Goal: Task Accomplishment & Management: Use online tool/utility

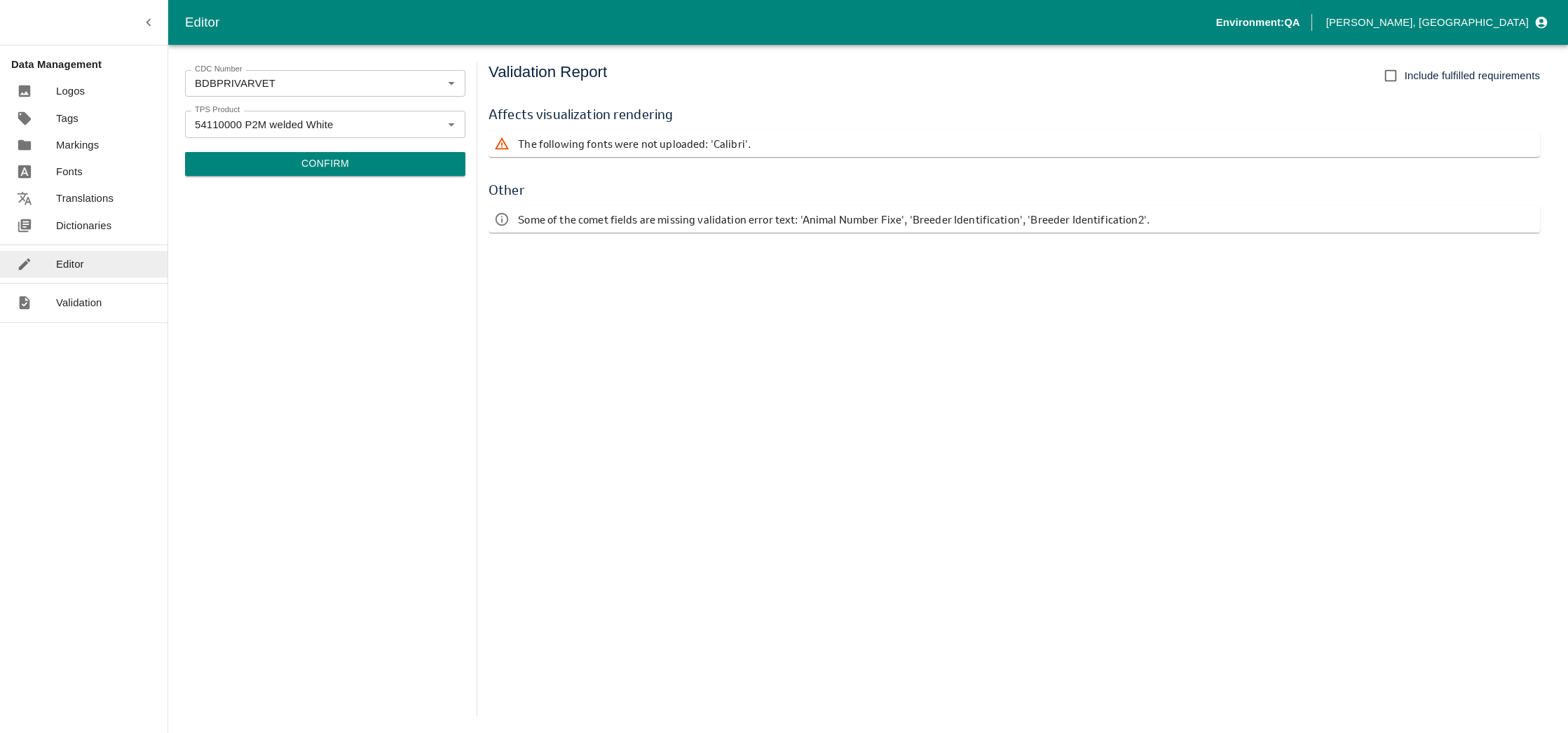
click at [855, 280] on div "Validation Report Include fulfilled requirements Affects visualization renderin…" at bounding box center [1019, 388] width 1063 height 655
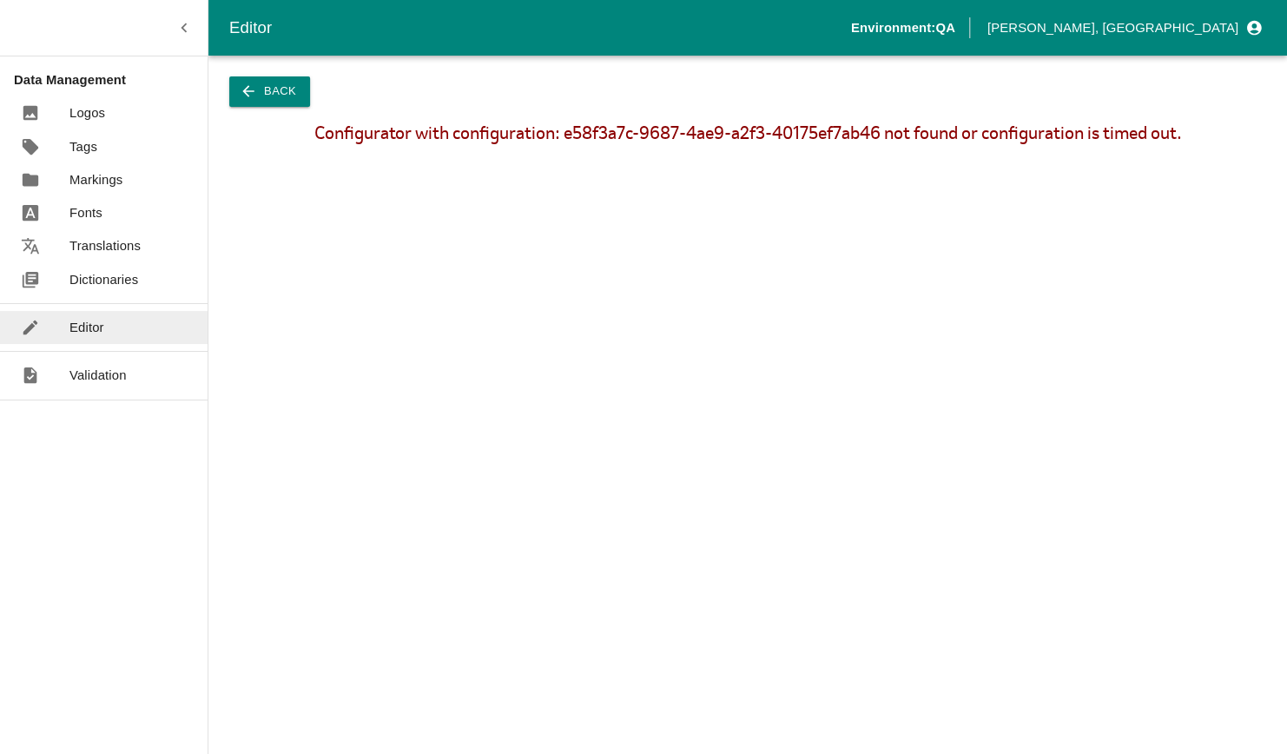
click at [1139, 261] on div "Configurator with configuration: e58f3a7c-9687-4ae9-a2f3-40175ef7ab46 not found…" at bounding box center [747, 444] width 1079 height 643
